Goal: Task Accomplishment & Management: Use online tool/utility

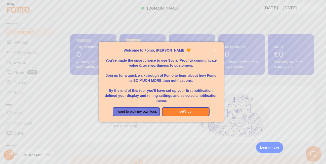
click at [179, 105] on div "Welcome to Fomo, Pereira Helder 🧡You&amp;#39;ve made the smart choice to use So…" at bounding box center [161, 105] width 125 height 4
click at [186, 112] on button "Let's go!" at bounding box center [188, 111] width 48 height 9
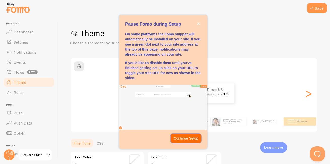
click at [192, 140] on p "Continue Setup" at bounding box center [186, 138] width 24 height 5
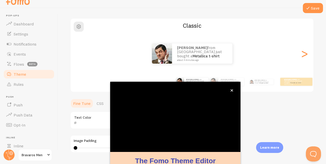
scroll to position [53, 0]
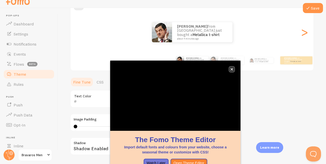
click at [229, 68] on button "close," at bounding box center [231, 69] width 5 height 5
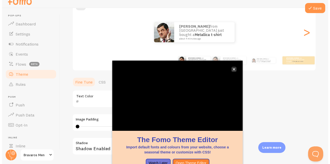
scroll to position [0, 0]
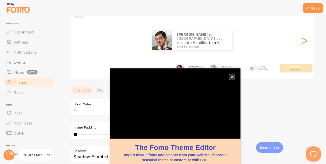
click at [232, 78] on icon "close," at bounding box center [231, 77] width 3 height 3
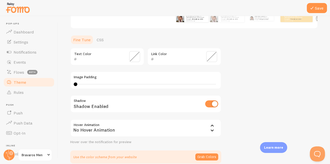
scroll to position [3, 0]
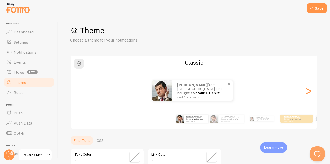
click at [169, 90] on img at bounding box center [162, 90] width 20 height 20
click at [230, 124] on div "[PERSON_NAME] from [GEOGRAPHIC_DATA] just bought a Metallica t-shirt about 4 mi…" at bounding box center [227, 119] width 31 height 14
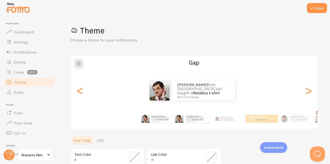
click at [159, 121] on div "[PERSON_NAME] from [GEOGRAPHIC_DATA] just bought a Metallica t-shirt about 4 mi…" at bounding box center [161, 119] width 24 height 8
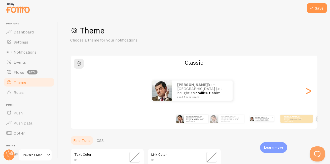
click at [263, 119] on link "Metallica t-shirt" at bounding box center [264, 120] width 9 height 2
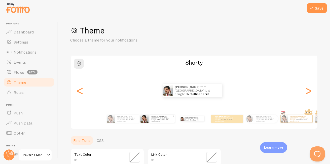
click at [156, 121] on div "[PERSON_NAME] from [GEOGRAPHIC_DATA] just bought a Metallica t-shirt about 4 mi…" at bounding box center [161, 119] width 25 height 8
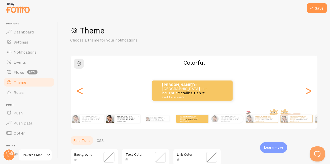
click at [121, 119] on p "[PERSON_NAME] from [GEOGRAPHIC_DATA] just bought a Metallica t-shirt about 4 mi…" at bounding box center [127, 118] width 21 height 6
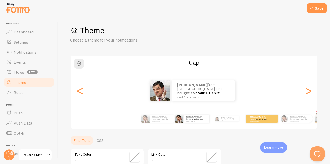
click at [268, 121] on div "[PERSON_NAME] from [GEOGRAPHIC_DATA] just bought a Metallica t-shirt about 4 mi…" at bounding box center [261, 119] width 32 height 8
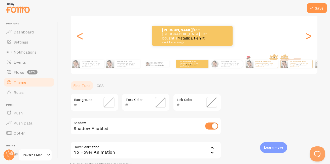
scroll to position [28, 0]
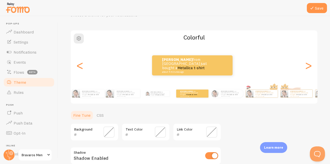
click at [278, 148] on p "Learn more" at bounding box center [273, 147] width 19 height 5
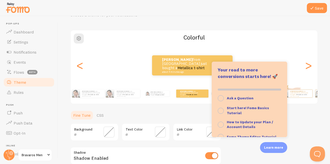
click at [305, 122] on div "Theme Choose a theme for your notifications Colorful [PERSON_NAME] from [GEOGRA…" at bounding box center [194, 107] width 248 height 215
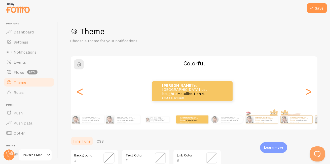
scroll to position [0, 0]
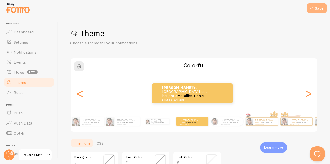
click at [313, 10] on icon at bounding box center [312, 8] width 6 height 6
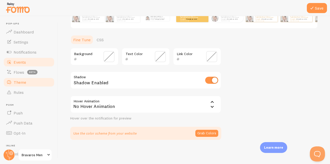
scroll to position [53, 0]
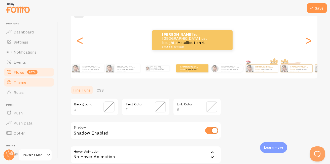
click at [23, 73] on span "Flows" at bounding box center [19, 72] width 11 height 5
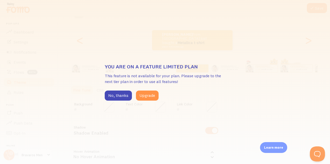
click at [138, 123] on div "You are on a feature limited plan This feature is not available for your plan. …" at bounding box center [165, 82] width 330 height 164
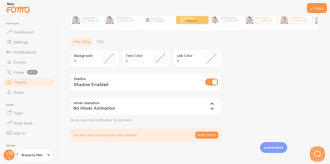
scroll to position [103, 0]
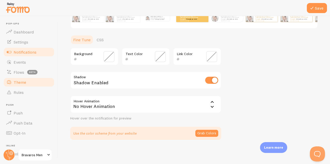
click at [42, 51] on link "Notifications" at bounding box center [29, 52] width 52 height 10
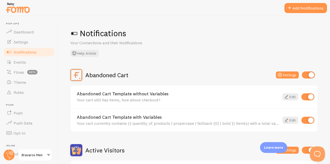
click at [292, 9] on button "Add Notifications" at bounding box center [305, 8] width 43 height 10
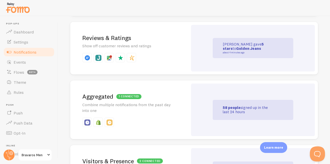
scroll to position [277, 0]
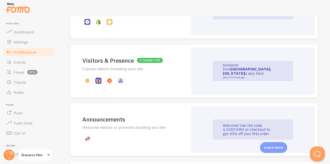
click at [232, 83] on div "Someone from [GEOGRAPHIC_DATA], [US_STATE] is also here about 4 minutes ago" at bounding box center [253, 71] width 124 height 47
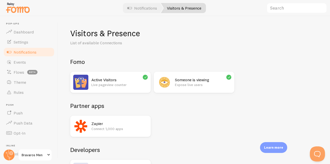
click at [141, 126] on div "Zapier Connect 1,000 apps" at bounding box center [119, 126] width 56 height 15
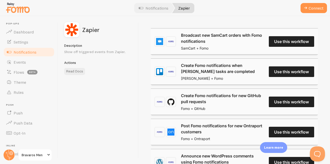
click at [264, 40] on link "Broadcast new SamCart orders with Fomo notifications" at bounding box center [222, 38] width 83 height 12
click at [308, 10] on span at bounding box center [305, 8] width 6 height 6
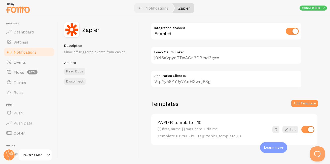
scroll to position [25, 0]
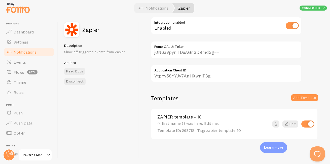
click at [26, 51] on span "Notifications" at bounding box center [25, 52] width 23 height 5
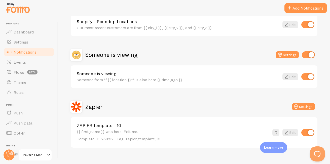
scroll to position [301, 0]
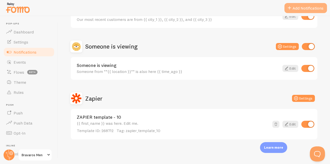
click at [306, 3] on button "Add Notifications" at bounding box center [305, 8] width 43 height 10
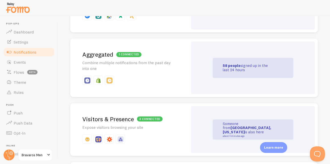
scroll to position [294, 0]
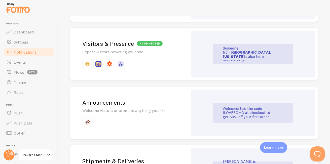
click at [128, 101] on h2 "Announcements" at bounding box center [129, 103] width 94 height 8
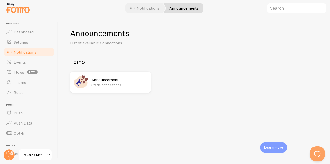
click at [143, 8] on link "Notifications" at bounding box center [145, 8] width 42 height 10
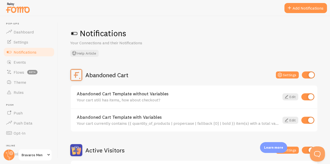
click at [37, 51] on link "Notifications" at bounding box center [29, 52] width 52 height 10
drag, startPoint x: 308, startPoint y: 9, endPoint x: 301, endPoint y: 8, distance: 6.9
click at [307, 9] on button "Add Notifications" at bounding box center [305, 8] width 43 height 10
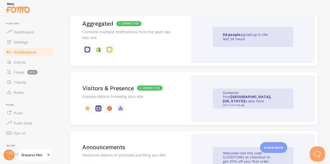
scroll to position [252, 0]
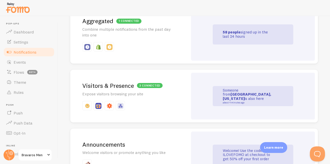
click at [103, 86] on h2 "3 connected Visitors & Presence" at bounding box center [129, 86] width 94 height 8
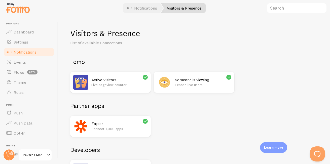
click at [273, 147] on p "Learn more" at bounding box center [273, 147] width 19 height 5
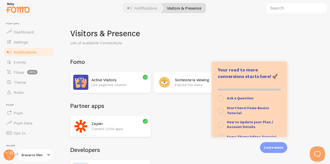
click at [225, 148] on h2 "Developers" at bounding box center [194, 150] width 248 height 8
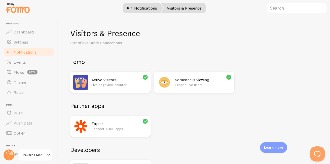
click at [137, 8] on link "Notifications" at bounding box center [142, 8] width 42 height 10
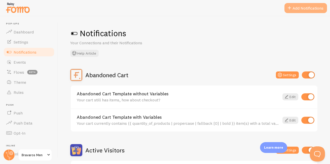
click at [305, 9] on button "Add Notifications" at bounding box center [305, 8] width 43 height 10
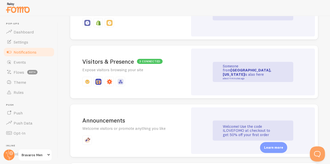
scroll to position [277, 0]
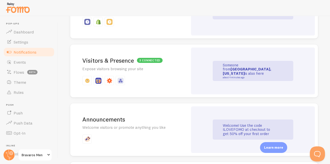
click at [130, 58] on h2 "3 connected Visitors & Presence" at bounding box center [129, 61] width 94 height 8
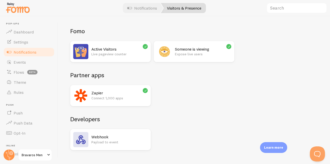
scroll to position [41, 0]
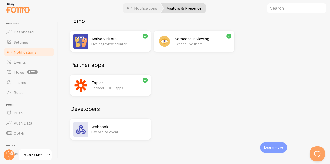
click at [109, 131] on p "Payload to event" at bounding box center [119, 131] width 56 height 5
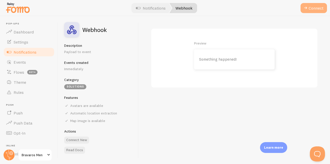
click at [313, 8] on button "Connect" at bounding box center [313, 8] width 26 height 10
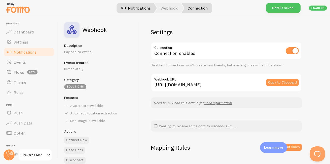
click at [145, 9] on link "Notifications" at bounding box center [136, 8] width 42 height 10
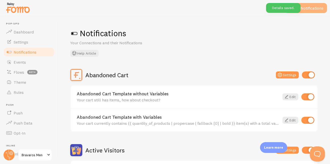
click at [315, 8] on button "Add Notifications" at bounding box center [305, 8] width 43 height 10
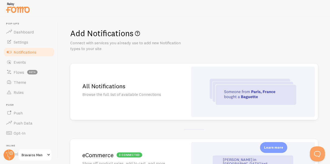
click at [130, 88] on h2 "All Notifications" at bounding box center [129, 86] width 94 height 8
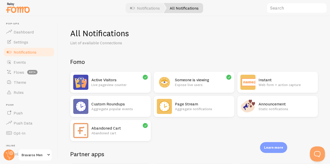
scroll to position [50, 0]
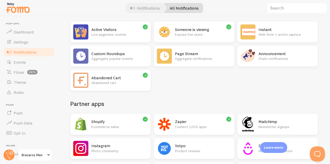
click at [258, 61] on p "Static notifications" at bounding box center [286, 58] width 56 height 5
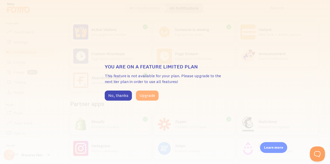
click at [149, 96] on button "Upgrade" at bounding box center [147, 96] width 23 height 10
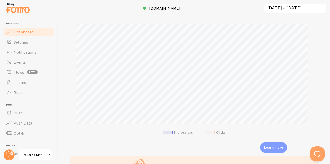
scroll to position [75, 0]
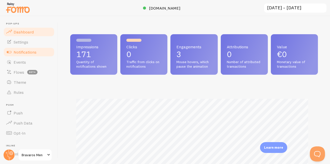
click at [41, 50] on link "Notifications" at bounding box center [29, 52] width 52 height 10
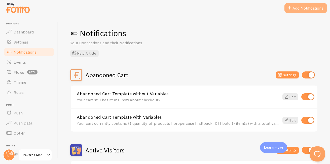
click at [308, 10] on button "Add Notifications" at bounding box center [305, 8] width 43 height 10
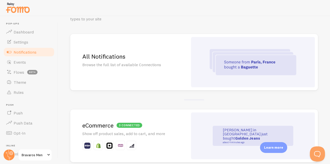
scroll to position [50, 0]
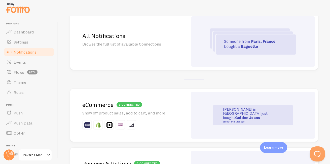
click at [117, 42] on p "Browse the full list of available Connections" at bounding box center [129, 44] width 94 height 6
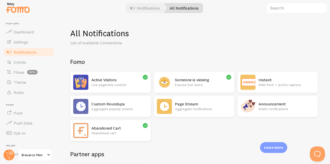
scroll to position [75, 0]
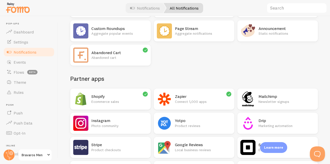
click at [258, 36] on p "Static notifications" at bounding box center [286, 33] width 56 height 5
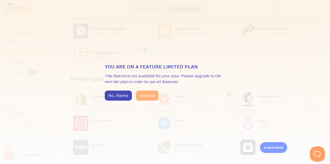
click at [143, 96] on button "Upgrade" at bounding box center [147, 96] width 23 height 10
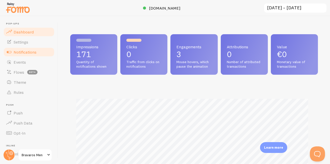
click at [21, 51] on span "Notifications" at bounding box center [25, 52] width 23 height 5
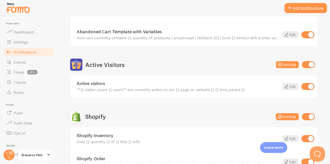
scroll to position [26, 0]
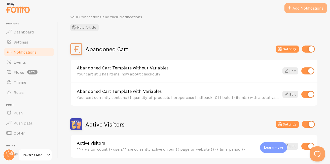
click at [310, 12] on button "Add Notifications" at bounding box center [305, 8] width 43 height 10
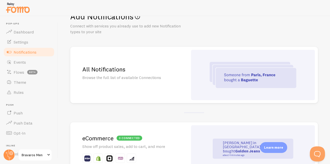
scroll to position [25, 0]
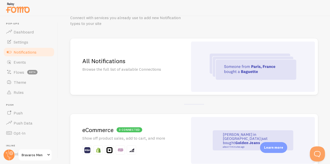
click at [133, 58] on h2 "All Notifications" at bounding box center [129, 61] width 94 height 8
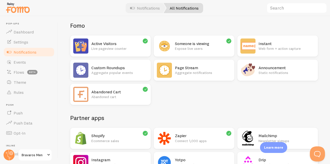
scroll to position [50, 0]
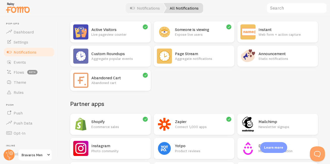
click at [258, 61] on p "Static notifications" at bounding box center [286, 58] width 56 height 5
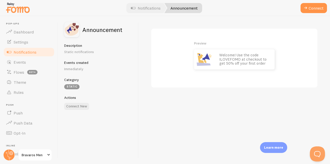
click at [221, 54] on p "Welcome! Use the code ILOVEFOMO at checkout to get 50% off your first order" at bounding box center [244, 59] width 50 height 13
click at [75, 108] on button "Connect New" at bounding box center [76, 106] width 25 height 7
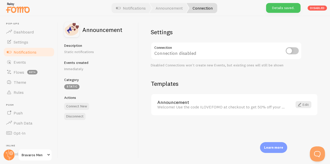
click at [292, 52] on input "checkbox" at bounding box center [291, 50] width 13 height 7
checkbox input "true"
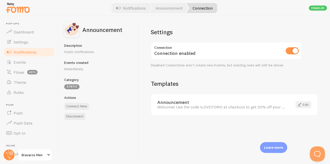
click at [302, 105] on span at bounding box center [299, 105] width 6 height 6
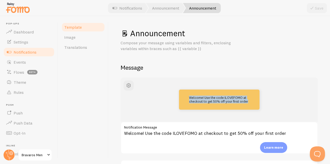
drag, startPoint x: 247, startPoint y: 101, endPoint x: 168, endPoint y: 91, distance: 80.1
click at [168, 91] on div "Welcome! Use the code ILOVEFOMO at checkout to get 50% off your first order" at bounding box center [219, 100] width 173 height 20
click at [128, 85] on span "button" at bounding box center [129, 86] width 6 height 6
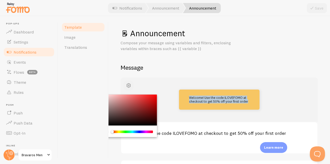
click at [128, 85] on span "button" at bounding box center [129, 86] width 6 height 6
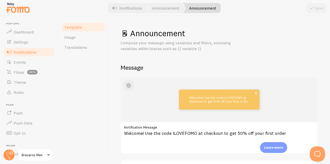
click at [253, 91] on span at bounding box center [256, 93] width 9 height 9
click at [253, 92] on span at bounding box center [256, 93] width 9 height 9
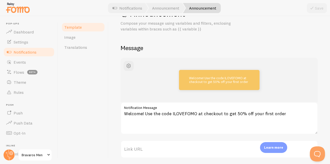
scroll to position [28, 0]
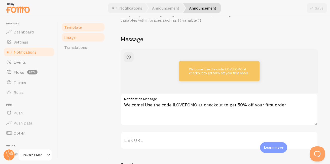
click at [82, 38] on link "Image" at bounding box center [83, 37] width 44 height 10
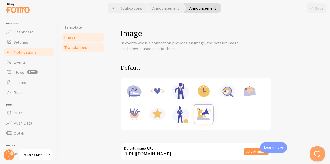
click at [86, 47] on span "Translations" at bounding box center [75, 47] width 23 height 5
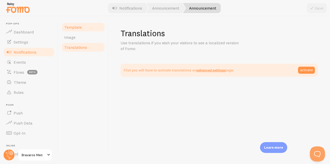
click at [77, 26] on span "Template" at bounding box center [73, 27] width 18 height 5
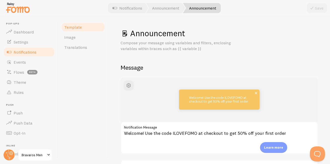
click at [197, 105] on div "Welcome! Use the code ILOVEFOMO at checkout to get 50% off your first order" at bounding box center [219, 100] width 80 height 20
click at [199, 102] on p "Welcome! Use the code ILOVEFOMO at checkout to get 50% off your first order" at bounding box center [219, 99] width 60 height 7
drag, startPoint x: 199, startPoint y: 102, endPoint x: 225, endPoint y: 99, distance: 26.3
click at [204, 98] on p "Welcome! Use the code ILOVEFOMO at checkout to get 50% off your first order" at bounding box center [219, 99] width 60 height 7
click at [233, 100] on p "Welcome! Use the code ILOVEFOMO at checkout to get 50% off your first order" at bounding box center [219, 99] width 60 height 7
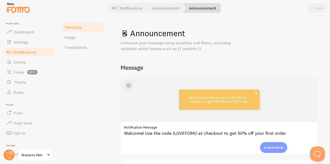
click at [246, 101] on p "Welcome! Use the code ILOVEFOMO at checkout to get 50% off your first order" at bounding box center [219, 99] width 60 height 7
click at [244, 101] on p "Welcome! Use the code ILOVEFOMO at checkout to get 50% off your first order" at bounding box center [219, 99] width 60 height 7
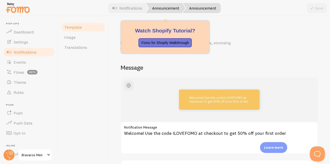
click at [168, 7] on link "Announcement" at bounding box center [165, 8] width 39 height 10
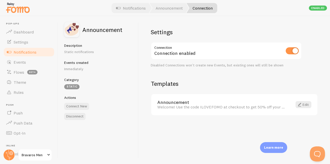
click at [224, 105] on div "Welcome! Use the code ILOVEFOMO at checkout to get 50% off your first order" at bounding box center [221, 107] width 129 height 5
click at [252, 107] on div "Welcome! Use the code ILOVEFOMO at checkout to get 50% off your first order" at bounding box center [221, 107] width 129 height 5
click at [82, 116] on button "Disconnect" at bounding box center [74, 116] width 21 height 7
click at [301, 106] on span at bounding box center [299, 105] width 6 height 6
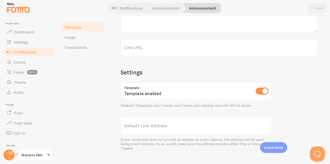
scroll to position [129, 0]
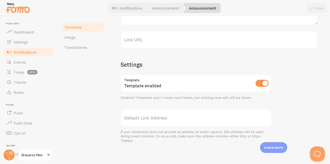
click at [264, 82] on input "checkbox" at bounding box center [261, 83] width 13 height 7
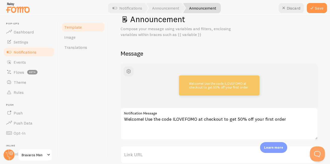
scroll to position [0, 0]
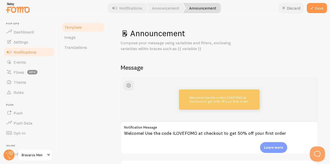
click at [288, 8] on button "Discard" at bounding box center [290, 8] width 25 height 10
checkbox input "true"
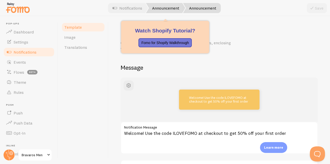
click at [160, 8] on link "Announcement" at bounding box center [165, 8] width 39 height 10
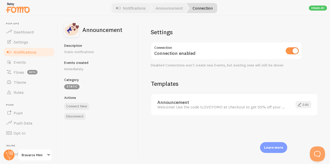
click at [305, 105] on link "Edit" at bounding box center [303, 104] width 16 height 7
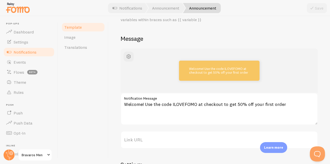
scroll to position [101, 0]
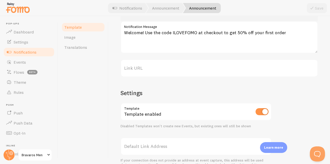
click at [264, 114] on input "checkbox" at bounding box center [261, 111] width 13 height 7
checkbox input "false"
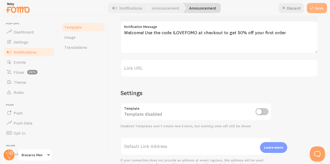
click at [320, 11] on button "Save" at bounding box center [317, 8] width 20 height 10
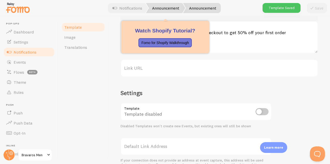
click at [171, 9] on link "Announcement" at bounding box center [165, 8] width 39 height 10
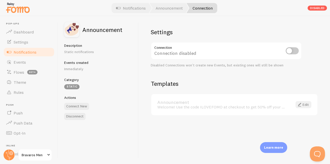
click at [305, 105] on link "Edit" at bounding box center [303, 104] width 16 height 7
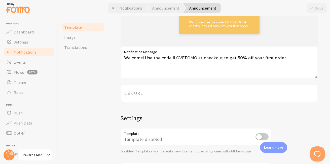
scroll to position [101, 0]
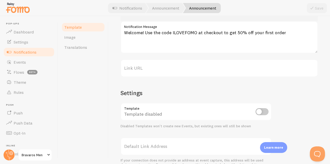
click at [262, 112] on input "checkbox" at bounding box center [261, 111] width 13 height 7
checkbox input "true"
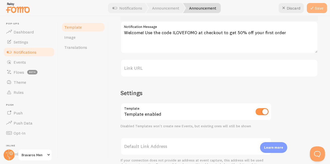
click at [314, 7] on icon at bounding box center [312, 8] width 6 height 6
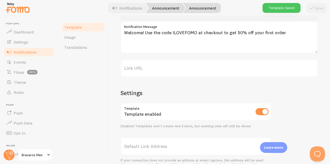
click at [161, 6] on link "Announcement" at bounding box center [165, 8] width 39 height 10
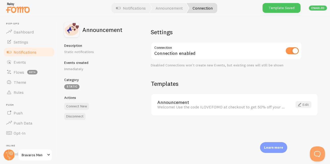
click at [295, 103] on link "Edit" at bounding box center [303, 104] width 16 height 7
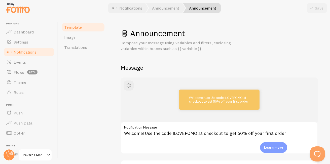
click at [152, 93] on div "Welcome! Use the code ILOVEFOMO at checkout to get 50% off your first order" at bounding box center [219, 100] width 173 height 20
click at [252, 103] on div "Welcome! Use the code ILOVEFOMO at checkout to get 50% off your first order" at bounding box center [219, 100] width 80 height 20
click at [255, 91] on span at bounding box center [256, 93] width 9 height 9
click at [254, 94] on span at bounding box center [256, 93] width 9 height 9
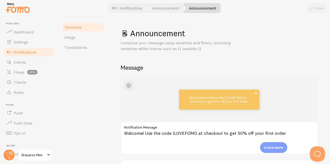
click at [254, 94] on span at bounding box center [256, 93] width 9 height 9
click at [126, 85] on span "button" at bounding box center [129, 86] width 6 height 6
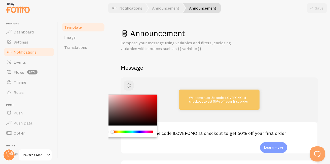
click at [140, 113] on div "Chrome color picker" at bounding box center [128, 110] width 57 height 31
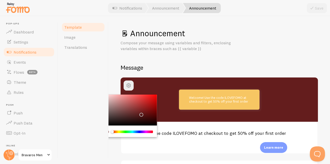
click at [134, 124] on div "Chrome color picker" at bounding box center [128, 110] width 57 height 31
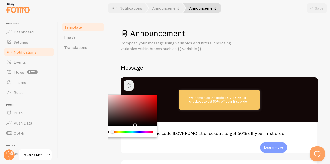
click at [123, 115] on div "Chrome color picker" at bounding box center [128, 110] width 57 height 31
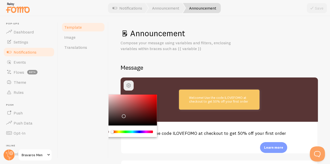
click at [117, 119] on div "Chrome color picker" at bounding box center [128, 110] width 57 height 31
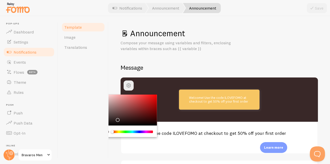
click at [147, 121] on div "Chrome color picker" at bounding box center [128, 110] width 57 height 31
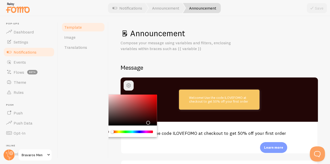
click at [113, 94] on div "Announcement Compose your message using variables and filters, enclosing variab…" at bounding box center [218, 90] width 221 height 148
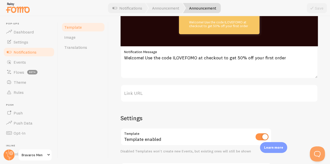
scroll to position [126, 0]
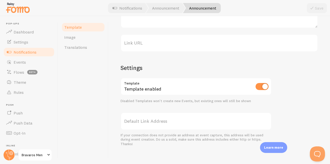
click at [168, 88] on div "Template enabled" at bounding box center [195, 87] width 151 height 18
click at [175, 125] on label "Default Link Address" at bounding box center [195, 121] width 151 height 18
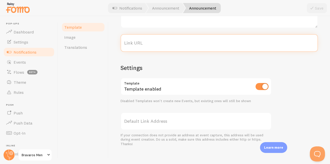
click at [175, 52] on input "Link URL" at bounding box center [218, 43] width 197 height 18
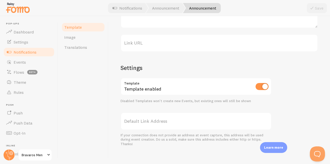
click at [153, 124] on label "Default Link Address" at bounding box center [195, 121] width 151 height 18
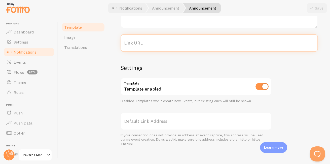
click at [153, 52] on input "Link URL" at bounding box center [218, 43] width 197 height 18
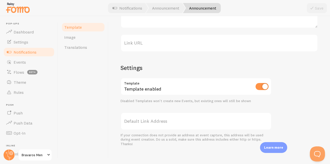
click at [156, 120] on label "Default Link Address" at bounding box center [195, 121] width 151 height 18
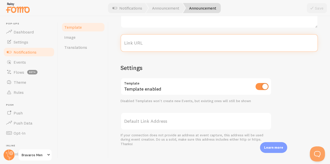
click at [156, 52] on input "Link URL" at bounding box center [218, 43] width 197 height 18
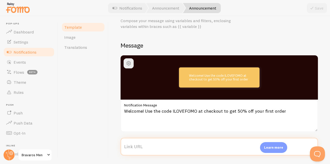
scroll to position [25, 0]
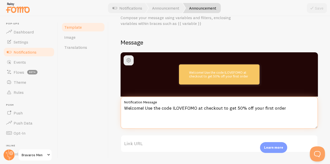
click at [149, 110] on textarea "Welcome! Use the code ILOVEFOMO at checkout to get 50% off your first order" at bounding box center [218, 113] width 197 height 32
drag, startPoint x: 284, startPoint y: 108, endPoint x: 125, endPoint y: 112, distance: 159.3
click at [125, 112] on textarea "Welcome! Use the code ILOVEFOMO at checkout to get 50% off your first order" at bounding box center [218, 113] width 197 height 32
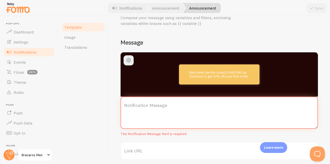
paste textarea "🔥 -15% sur la commande avec le code BRAVAROS20 + Livraison offerte dès 50€"
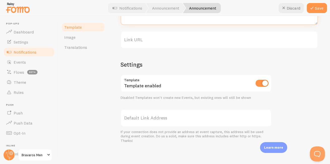
scroll to position [28, 0]
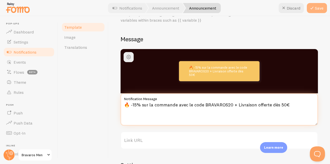
type textarea "🔥 -15% sur la commande avec le code BRAVAROS20 + Livraison offerte dès 50€"
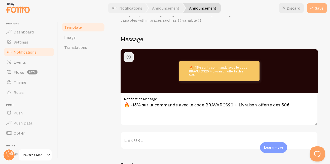
click at [320, 8] on button "Save" at bounding box center [317, 8] width 20 height 10
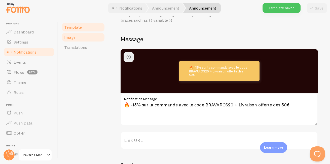
click at [72, 35] on span "Image" at bounding box center [69, 37] width 11 height 5
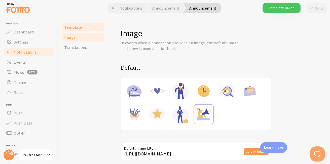
click at [79, 29] on span "Template" at bounding box center [73, 27] width 18 height 5
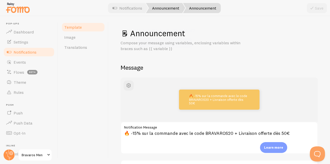
click at [155, 11] on link "Announcement" at bounding box center [165, 8] width 39 height 10
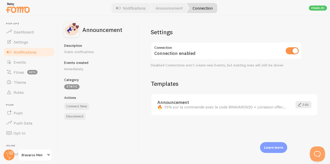
click at [25, 53] on span "Notifications" at bounding box center [25, 52] width 23 height 5
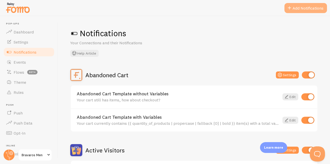
click at [297, 6] on button "Add Notifications" at bounding box center [305, 8] width 43 height 10
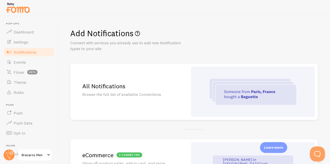
click at [151, 95] on p "Browse the full list of available Connections" at bounding box center [129, 95] width 94 height 6
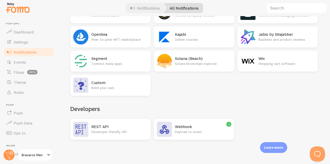
scroll to position [1147, 0]
click at [175, 13] on h2 "Trusted Shops" at bounding box center [203, 10] width 56 height 5
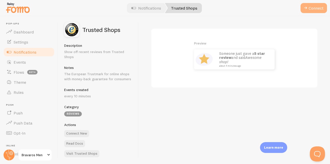
click at [312, 7] on button "Connect" at bounding box center [313, 8] width 26 height 10
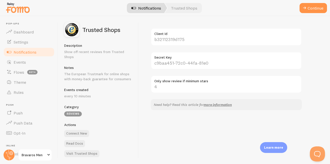
click at [152, 7] on link "Notifications" at bounding box center [146, 8] width 42 height 10
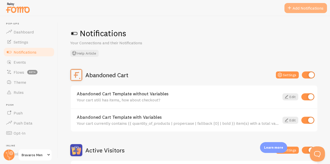
click at [305, 9] on button "Add Notifications" at bounding box center [305, 8] width 43 height 10
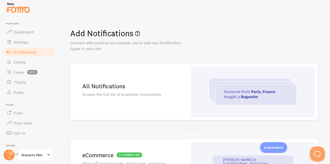
click at [137, 101] on div "All Notifications Browse the full list of available Connections" at bounding box center [129, 92] width 118 height 56
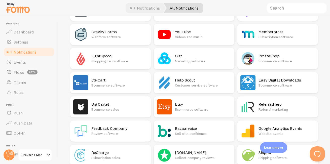
scroll to position [553, 0]
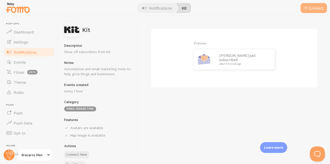
click at [314, 7] on button "Connect" at bounding box center [313, 8] width 26 height 10
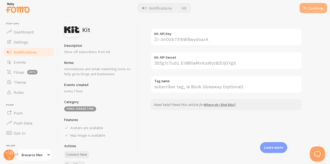
click at [315, 8] on button "Continue" at bounding box center [312, 8] width 27 height 10
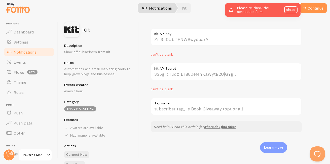
click at [164, 8] on link "Notifications" at bounding box center [157, 8] width 42 height 10
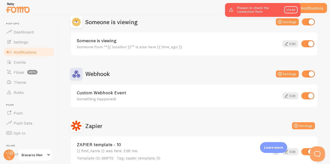
scroll to position [405, 0]
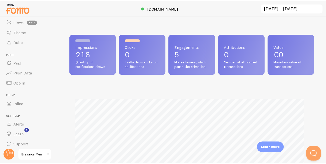
scroll to position [54, 0]
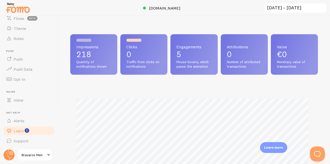
click at [24, 133] on link "Learn" at bounding box center [29, 131] width 52 height 10
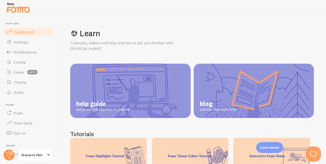
click at [24, 33] on span "Dashboard" at bounding box center [24, 31] width 20 height 5
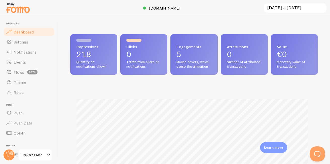
scroll to position [132, 244]
